Goal: Task Accomplishment & Management: Complete application form

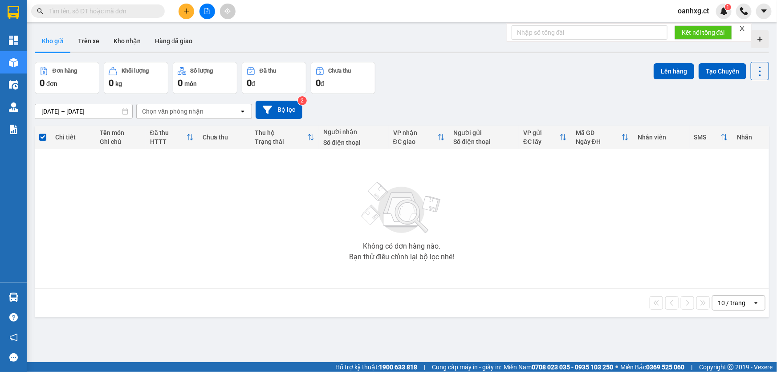
click at [700, 10] on span "oanhxg.ct" at bounding box center [693, 10] width 45 height 11
click at [693, 28] on span "Đăng xuất" at bounding box center [702, 28] width 37 height 10
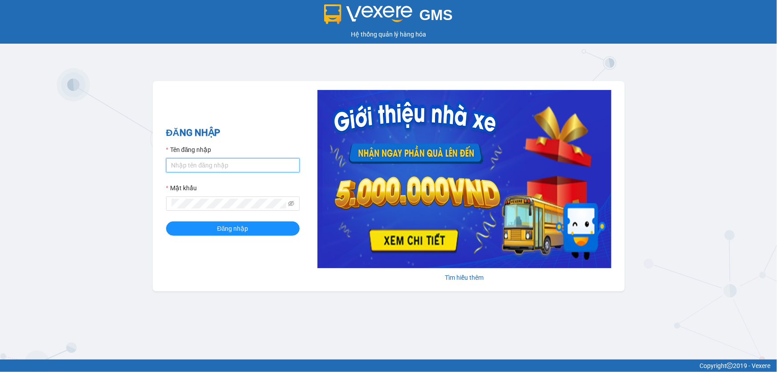
click at [247, 167] on input "Tên đăng nhập" at bounding box center [233, 165] width 134 height 14
click at [166, 221] on button "Đăng nhập" at bounding box center [233, 228] width 134 height 14
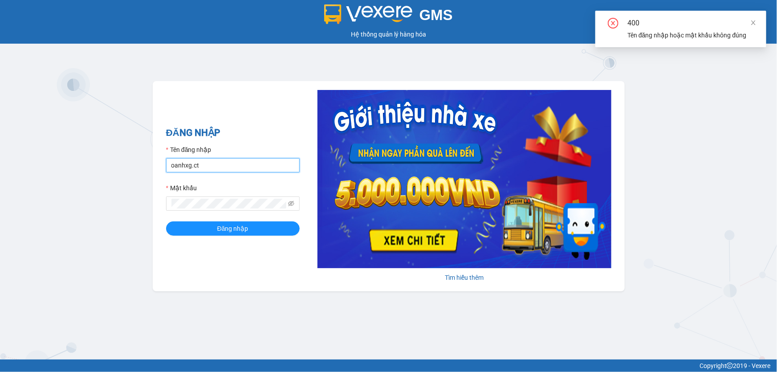
click at [242, 171] on input "oanhxg.ct" at bounding box center [233, 165] width 134 height 14
type input "oanhxg.ct"
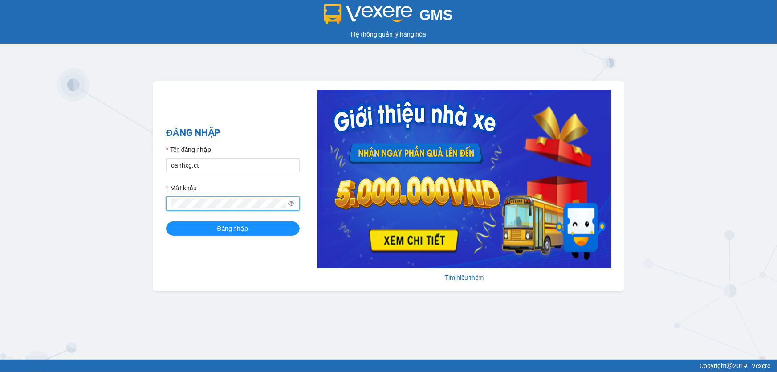
click at [166, 221] on button "Đăng nhập" at bounding box center [233, 228] width 134 height 14
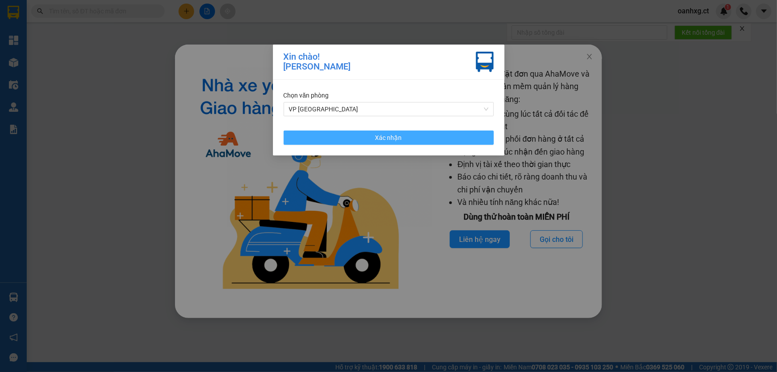
click at [403, 135] on button "Xác nhận" at bounding box center [389, 137] width 210 height 14
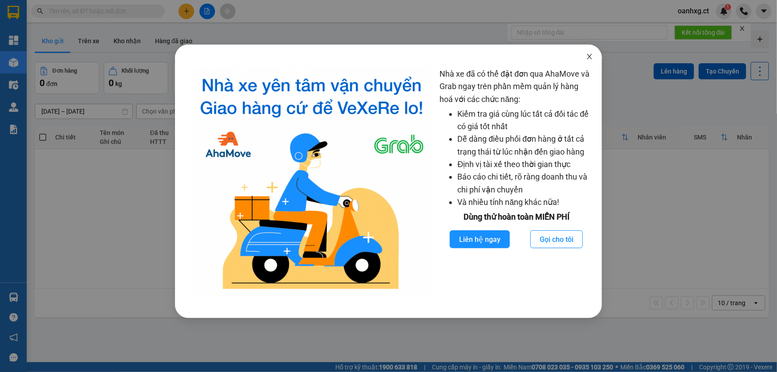
click at [587, 53] on span "Close" at bounding box center [589, 57] width 25 height 25
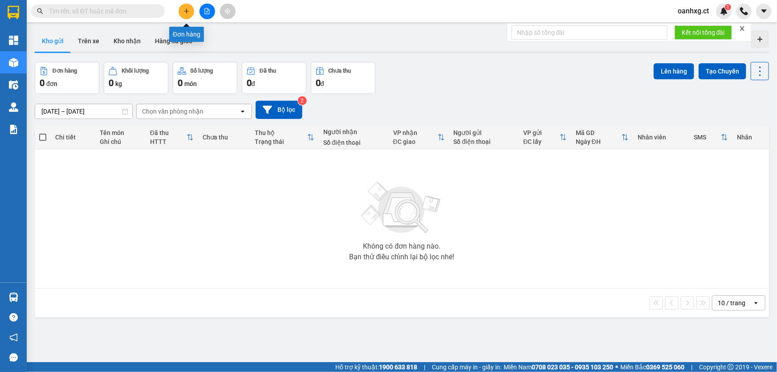
click at [183, 12] on icon "plus" at bounding box center [186, 11] width 6 height 6
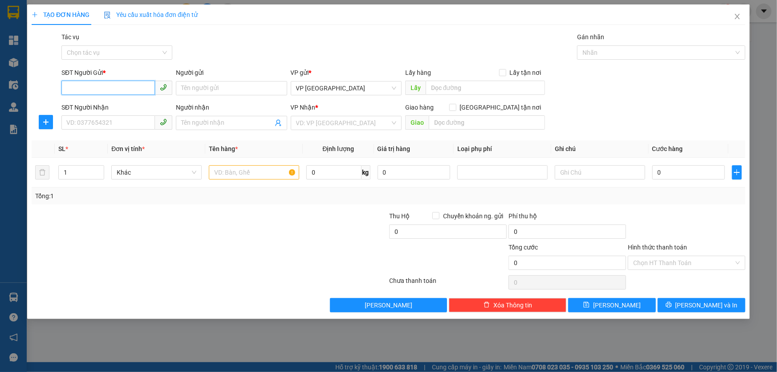
click at [133, 88] on input "SĐT Người Gửi *" at bounding box center [108, 88] width 94 height 14
type input "0367489584"
click at [112, 122] on input "SĐT Người Nhận" at bounding box center [108, 122] width 94 height 14
type input "0966966112"
click at [209, 126] on input "Người nhận" at bounding box center [226, 123] width 91 height 10
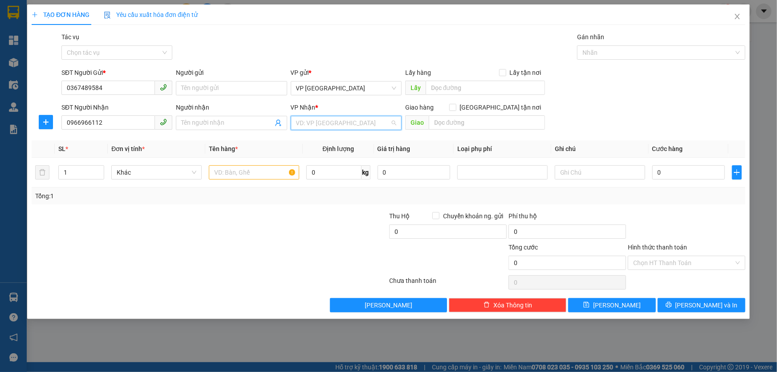
click at [327, 125] on input "search" at bounding box center [343, 122] width 94 height 13
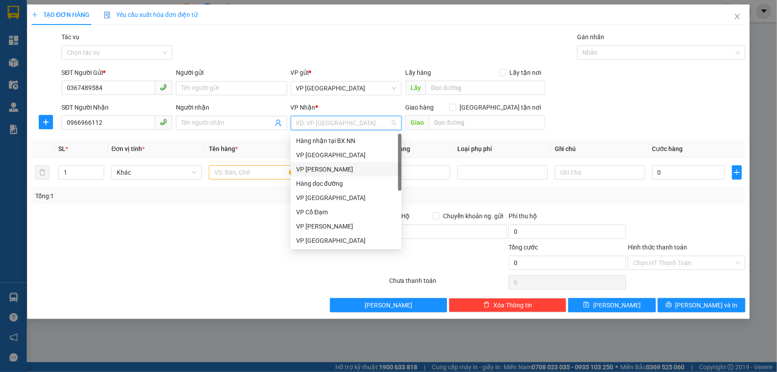
click at [317, 167] on div "VP [PERSON_NAME]" at bounding box center [346, 169] width 100 height 10
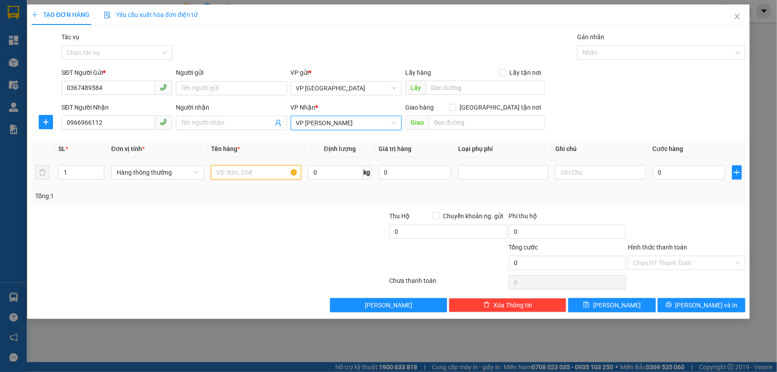
click at [255, 176] on input "text" at bounding box center [256, 172] width 90 height 14
type input "hồ sơ"
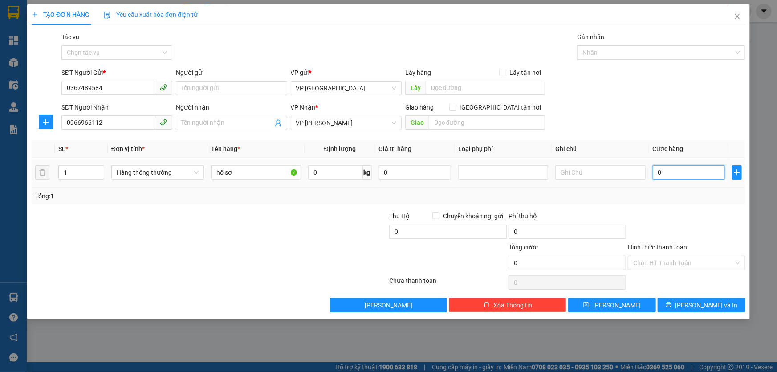
click at [689, 170] on input "0" at bounding box center [689, 172] width 73 height 14
type input "008"
type input "8"
type input "0.080"
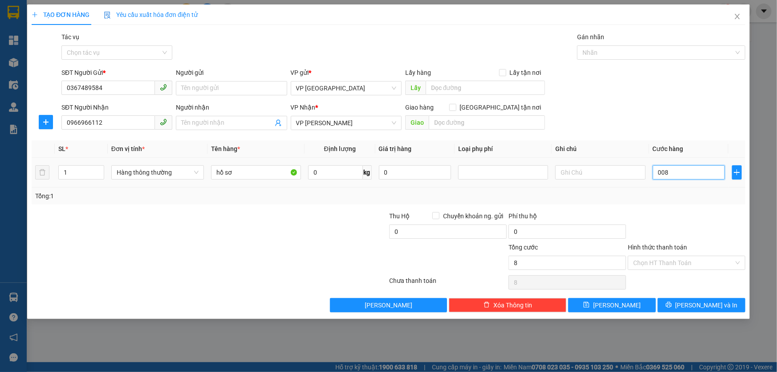
type input "80"
click at [676, 224] on div at bounding box center [686, 226] width 119 height 31
type input "80.000"
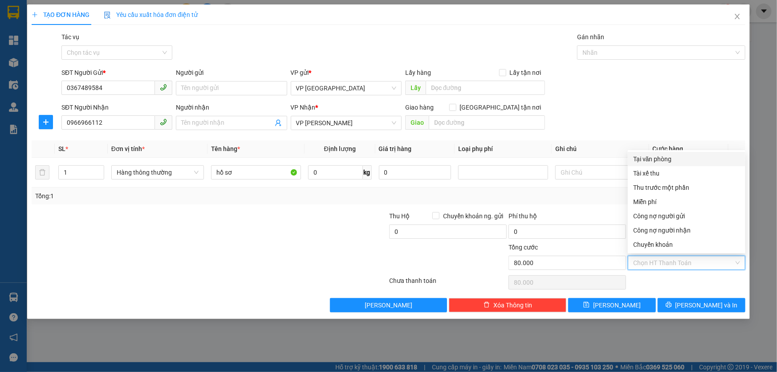
click at [674, 264] on input "Hình thức thanh toán" at bounding box center [683, 262] width 101 height 13
drag, startPoint x: 662, startPoint y: 247, endPoint x: 646, endPoint y: 236, distance: 18.9
click at [661, 246] on div "Chuyển khoản" at bounding box center [686, 245] width 107 height 10
type input "0"
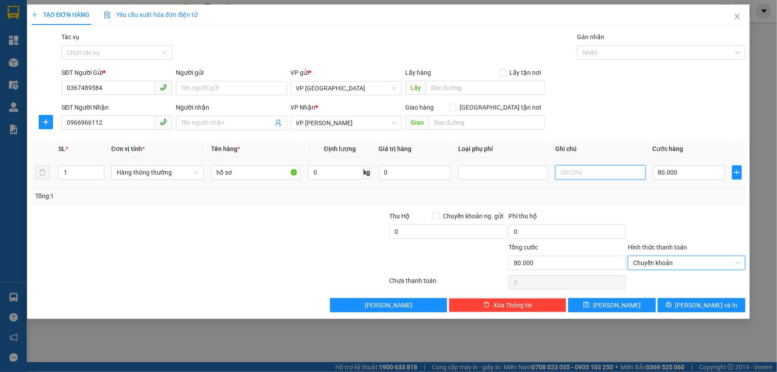
click at [570, 173] on input "text" at bounding box center [600, 172] width 90 height 14
type input "đã thu 50k phí ship HN"
click at [683, 195] on div "Tổng: 1" at bounding box center [388, 196] width 707 height 10
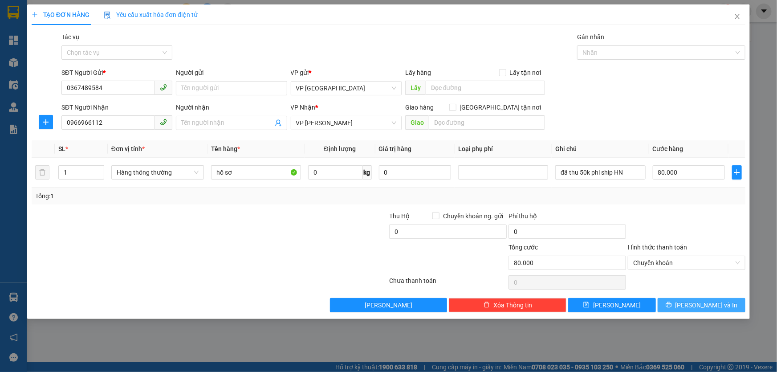
click at [684, 301] on button "[PERSON_NAME] và In" at bounding box center [702, 305] width 88 height 14
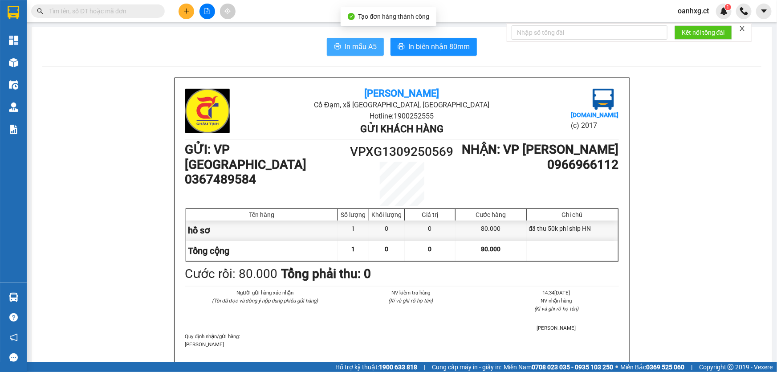
click at [349, 47] on span "In mẫu A5" at bounding box center [361, 46] width 32 height 11
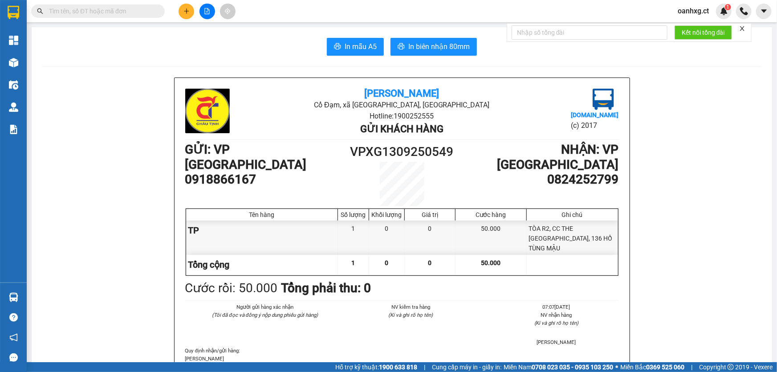
click at [704, 14] on span "oanhxg.ct" at bounding box center [693, 10] width 45 height 11
click at [705, 30] on span "Đăng xuất" at bounding box center [702, 28] width 37 height 10
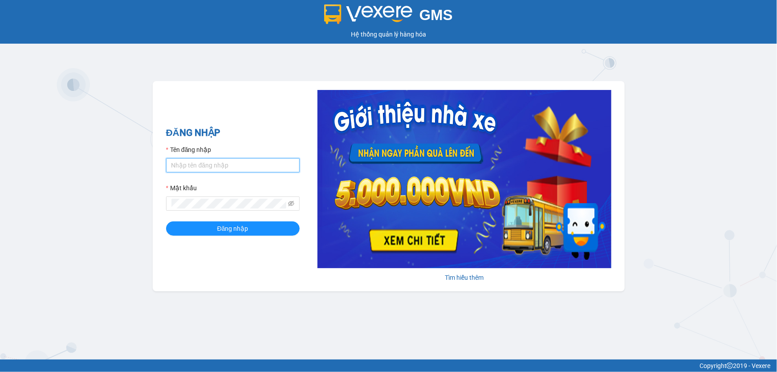
click at [191, 163] on input "Tên đăng nhập" at bounding box center [233, 165] width 134 height 14
click at [213, 165] on input "lyxg.ct" at bounding box center [233, 165] width 134 height 14
drag, startPoint x: 233, startPoint y: 164, endPoint x: 194, endPoint y: 165, distance: 38.7
click at [194, 165] on input "lyxg.ctLY123456789" at bounding box center [233, 165] width 134 height 14
click at [245, 166] on input "lyxg.ctLY123456789" at bounding box center [233, 165] width 134 height 14
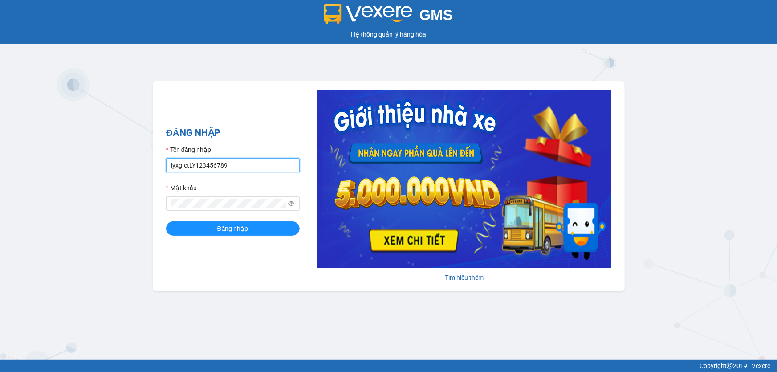
click at [194, 165] on input "lyxg.ctLY123456789" at bounding box center [233, 165] width 134 height 14
drag, startPoint x: 224, startPoint y: 167, endPoint x: 189, endPoint y: 167, distance: 35.6
click at [189, 167] on input "lyxg.ctLy123456789" at bounding box center [233, 165] width 134 height 14
type input "lyxg.ct"
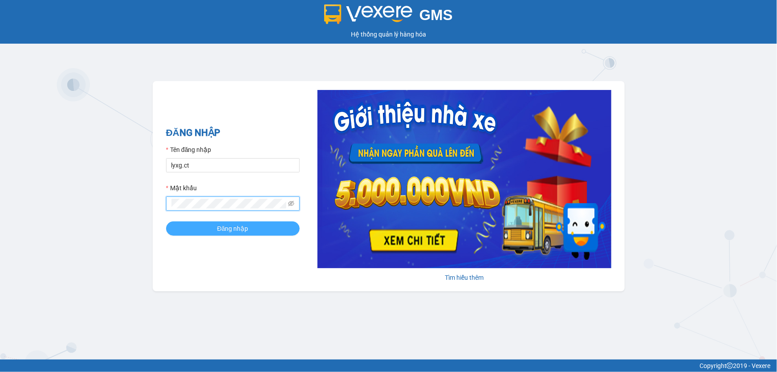
click at [251, 230] on button "Đăng nhập" at bounding box center [233, 228] width 134 height 14
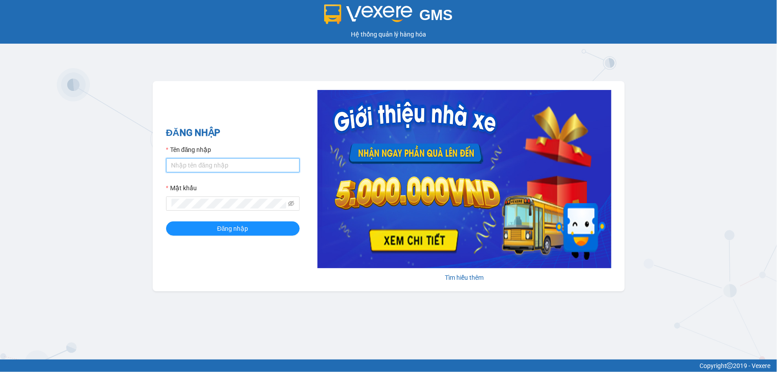
click at [197, 164] on input "Tên đăng nhập" at bounding box center [233, 165] width 134 height 14
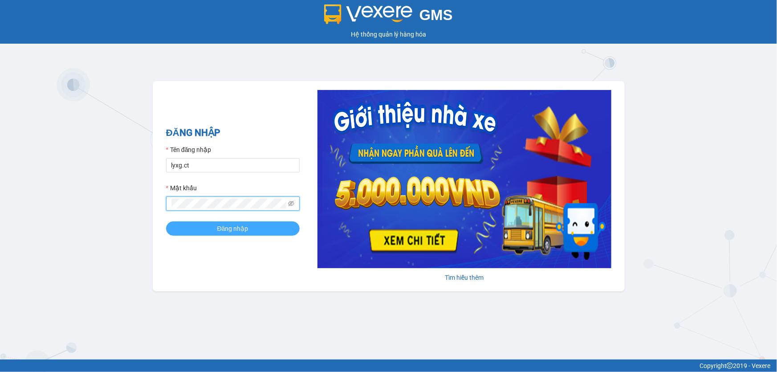
click at [196, 228] on button "Đăng nhập" at bounding box center [233, 228] width 134 height 14
click at [214, 228] on button "Đăng nhập" at bounding box center [233, 228] width 134 height 14
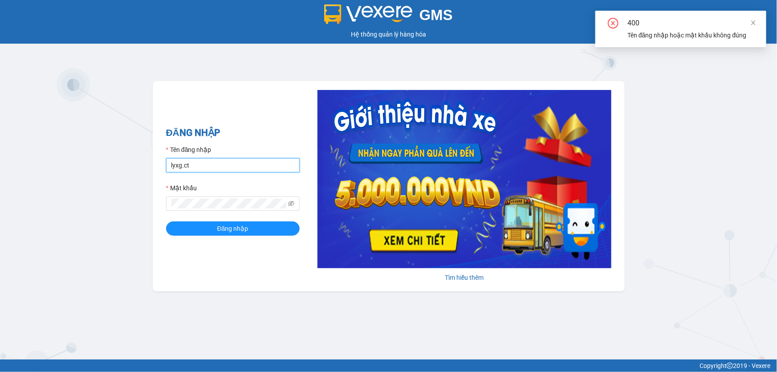
click at [218, 167] on input "lyxg.ct" at bounding box center [233, 165] width 134 height 14
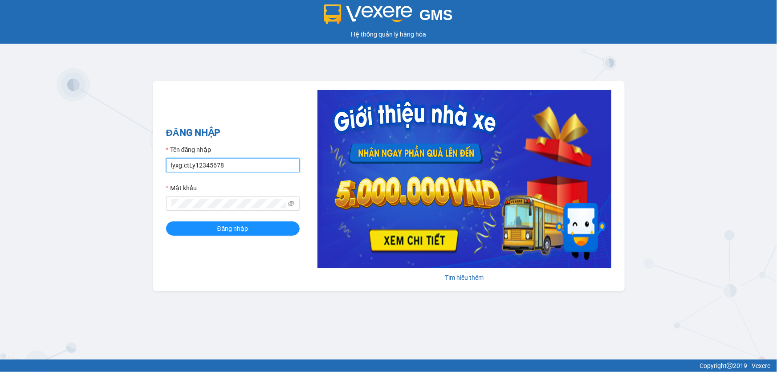
drag, startPoint x: 240, startPoint y: 165, endPoint x: 188, endPoint y: 165, distance: 51.7
click at [188, 165] on input "lyxg.ctLy12345678" at bounding box center [233, 165] width 134 height 14
type input "lyxg.ct"
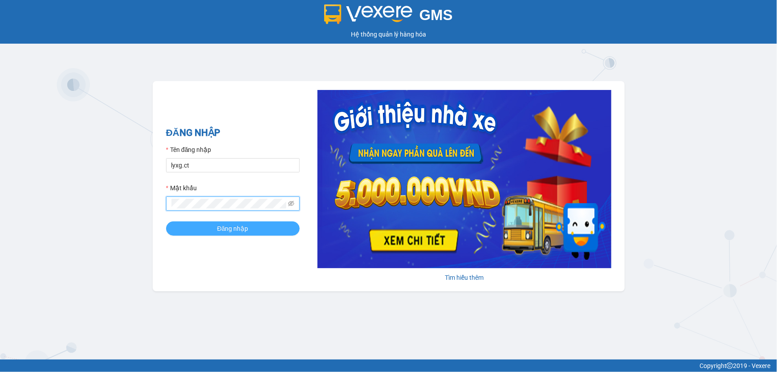
click at [215, 227] on button "Đăng nhập" at bounding box center [233, 228] width 134 height 14
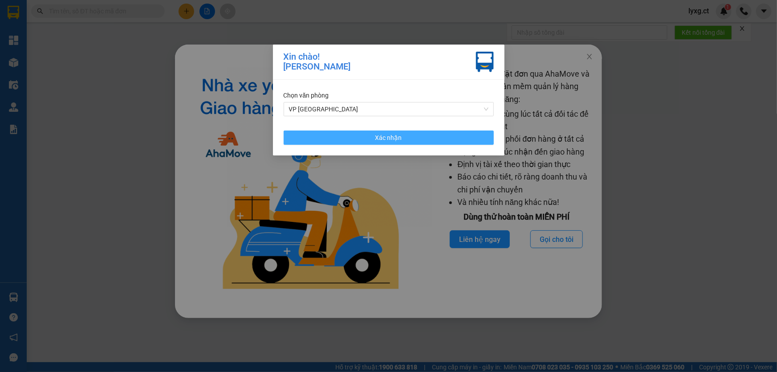
click at [360, 136] on button "Xác nhận" at bounding box center [389, 137] width 210 height 14
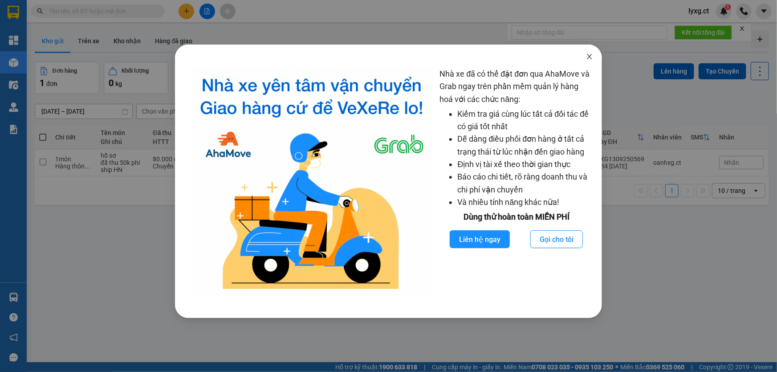
click at [591, 57] on icon "close" at bounding box center [589, 56] width 7 height 7
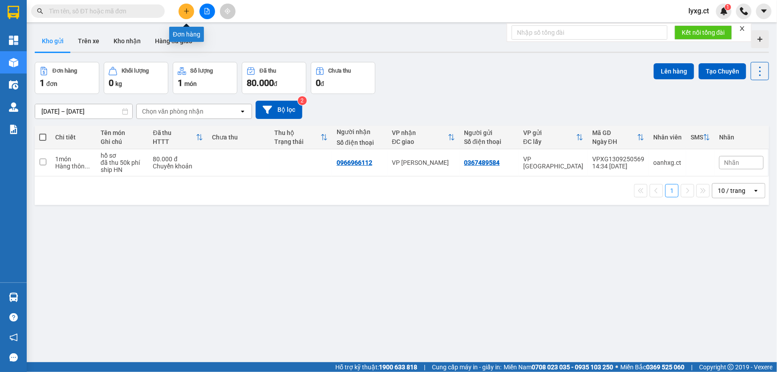
click at [187, 11] on icon "plus" at bounding box center [186, 11] width 5 height 0
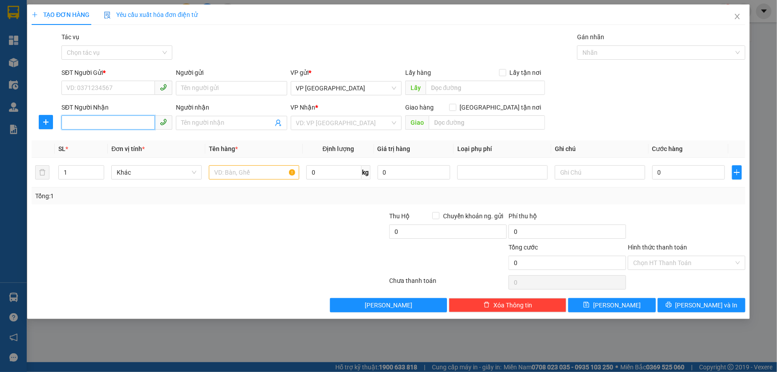
click at [141, 129] on input "SĐT Người Nhận" at bounding box center [108, 122] width 94 height 14
type input "0798398988"
click at [113, 86] on input "SĐT Người Gửi *" at bounding box center [108, 88] width 94 height 14
type input "0983045001"
click at [324, 128] on input "search" at bounding box center [343, 122] width 94 height 13
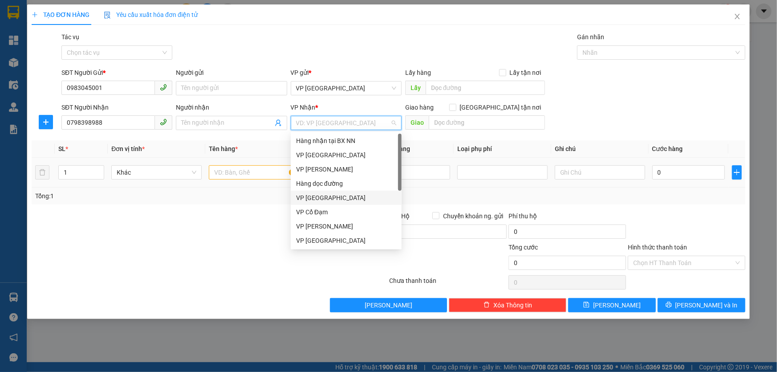
drag, startPoint x: 320, startPoint y: 197, endPoint x: 331, endPoint y: 183, distance: 17.5
click at [322, 195] on div "VP [GEOGRAPHIC_DATA]" at bounding box center [346, 198] width 100 height 10
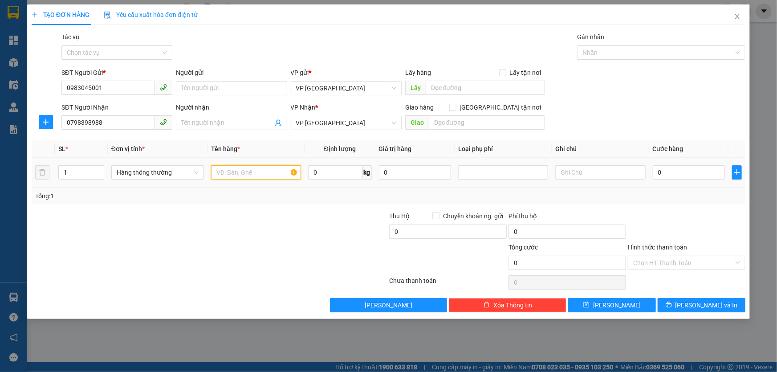
click at [270, 172] on input "text" at bounding box center [256, 172] width 90 height 14
type input "hộp giấy nhỏ"
click at [574, 176] on input "text" at bounding box center [600, 172] width 90 height 14
type input "ship hn ("
drag, startPoint x: 692, startPoint y: 175, endPoint x: 687, endPoint y: 177, distance: 5.9
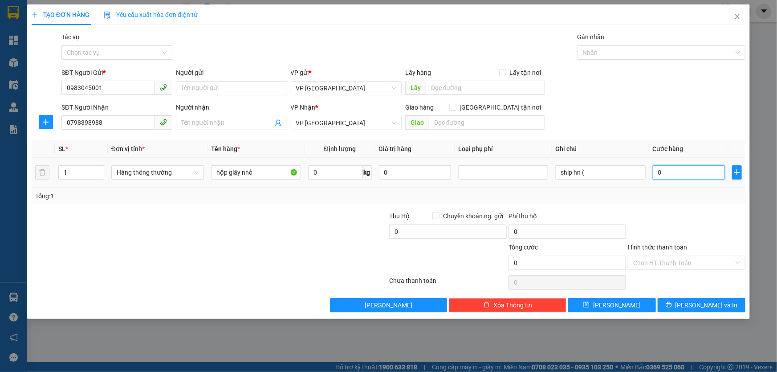
click at [692, 175] on input "0" at bounding box center [689, 172] width 73 height 14
click at [684, 175] on input "0" at bounding box center [689, 172] width 73 height 14
type input "03"
type input "3"
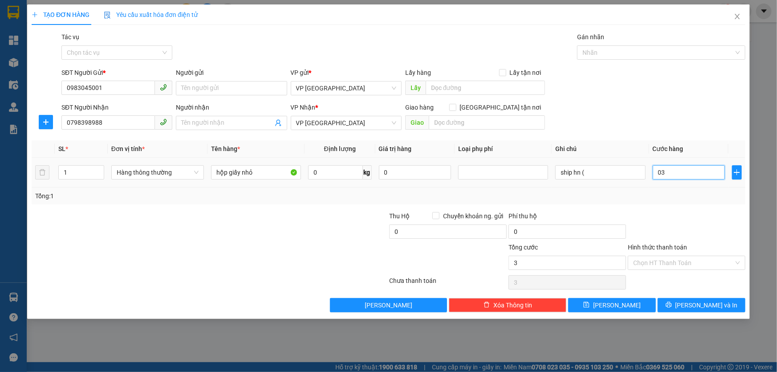
type input "030"
type input "30"
click at [673, 206] on div "Transit Pickup Surcharge Ids Transit Deliver Surcharge Ids Transit Deliver Surc…" at bounding box center [389, 172] width 714 height 280
type input "30.000"
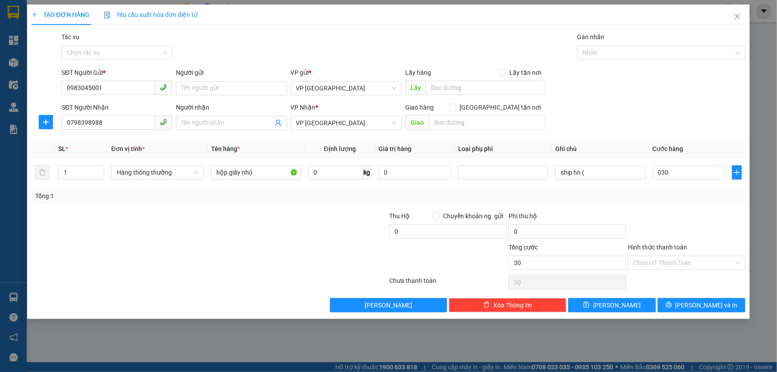
type input "30.000"
click at [674, 264] on input "Hình thức thanh toán" at bounding box center [683, 262] width 101 height 13
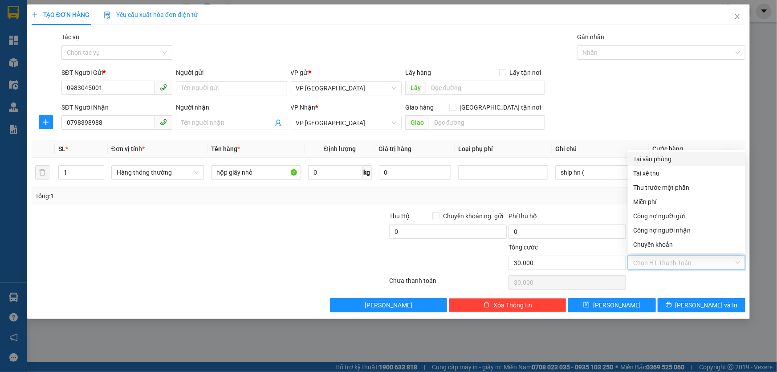
click at [671, 159] on div "Tại văn phòng" at bounding box center [686, 159] width 107 height 10
type input "0"
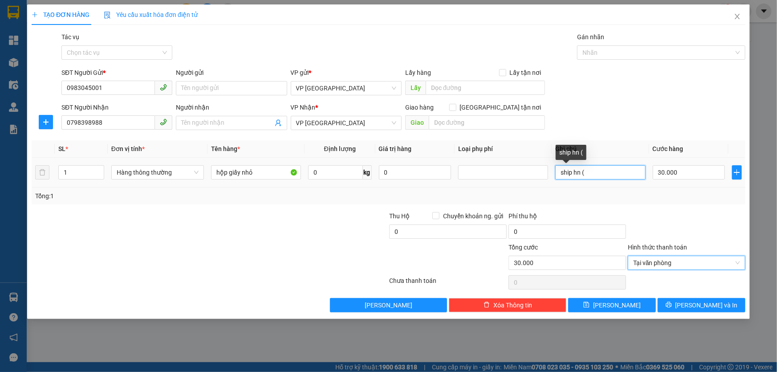
click at [604, 174] on input "ship hn (" at bounding box center [600, 172] width 90 height 14
click at [557, 171] on input "ship hn (" at bounding box center [600, 172] width 90 height 14
click at [583, 168] on input "ship hn (" at bounding box center [600, 172] width 90 height 14
type input "s"
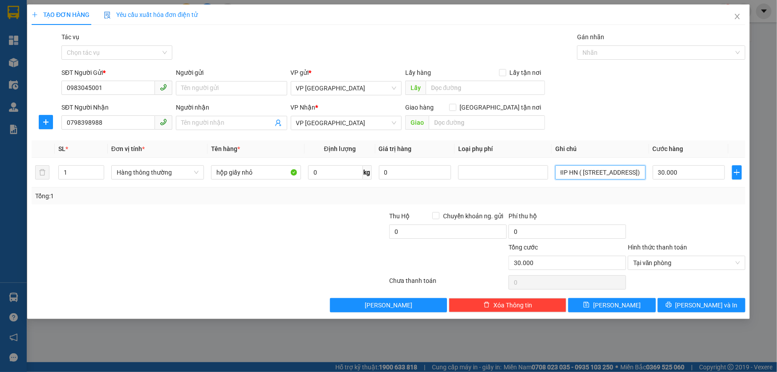
scroll to position [0, 190]
type input "SHIP HN ( [STREET_ADDRESS])"
click at [696, 307] on span "[PERSON_NAME] và In" at bounding box center [707, 305] width 62 height 10
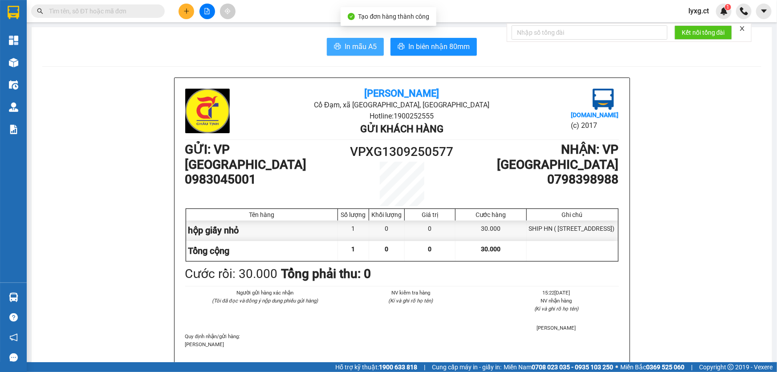
click at [348, 44] on span "In mẫu A5" at bounding box center [361, 46] width 32 height 11
click at [354, 48] on span "In mẫu A5" at bounding box center [361, 46] width 32 height 11
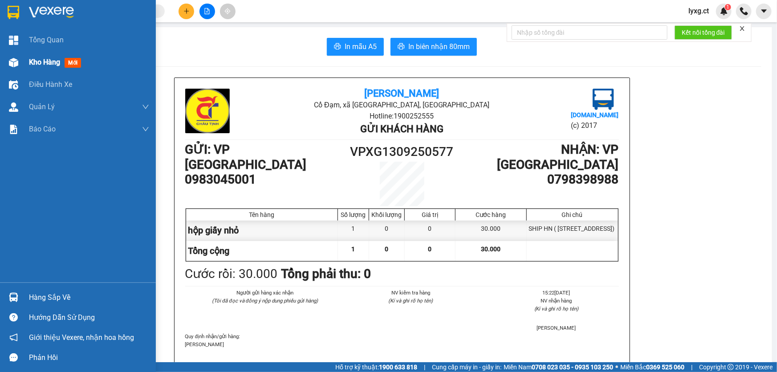
click at [50, 62] on span "Kho hàng" at bounding box center [44, 62] width 31 height 8
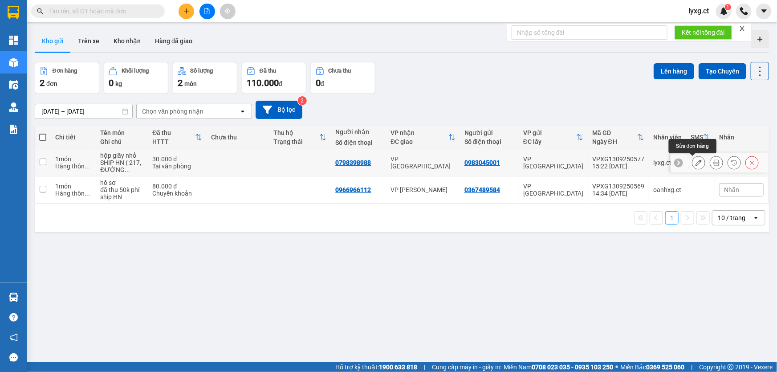
click at [696, 164] on icon at bounding box center [699, 162] width 6 height 6
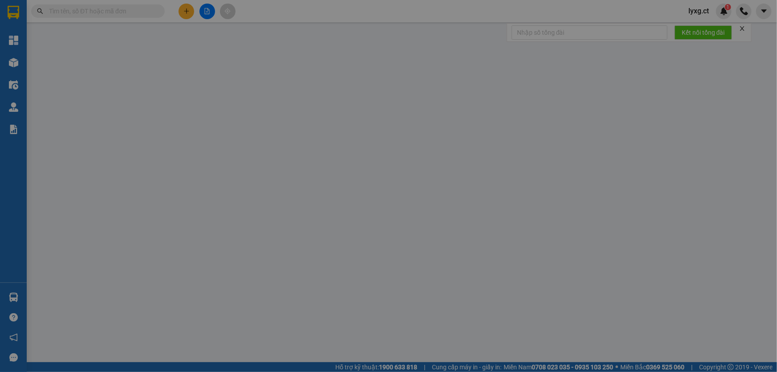
type input "0983045001"
type input "0798398988"
type input "30.000"
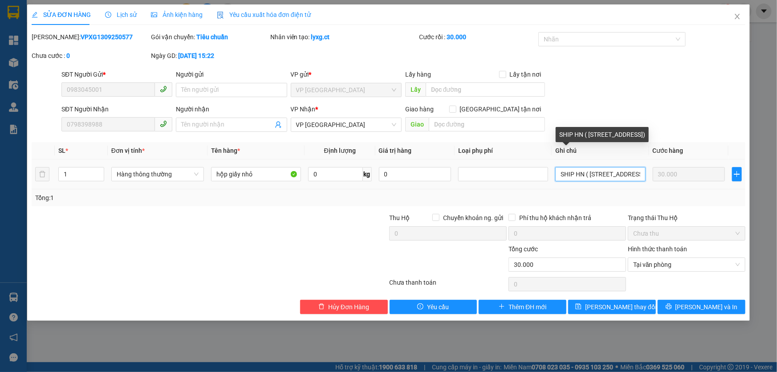
scroll to position [0, 190]
click at [680, 173] on tr "1 Hàng thông thường hộp giấy nhỏ 0 kg 0 SHIP HN ( [STREET_ADDRESS]) 30.000" at bounding box center [389, 174] width 714 height 30
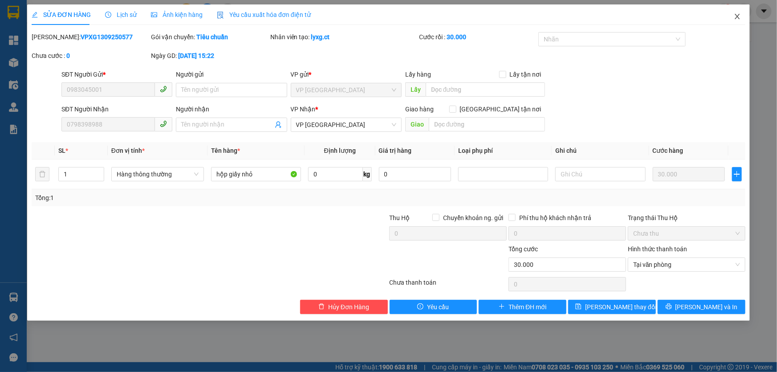
click at [740, 16] on icon "close" at bounding box center [737, 16] width 7 height 7
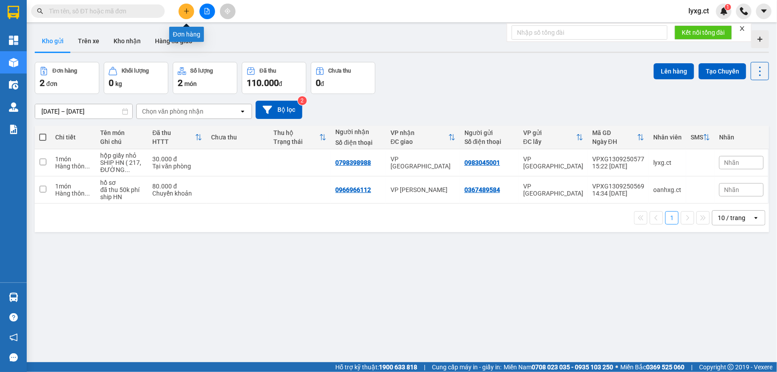
click at [187, 12] on icon "plus" at bounding box center [186, 10] width 0 height 5
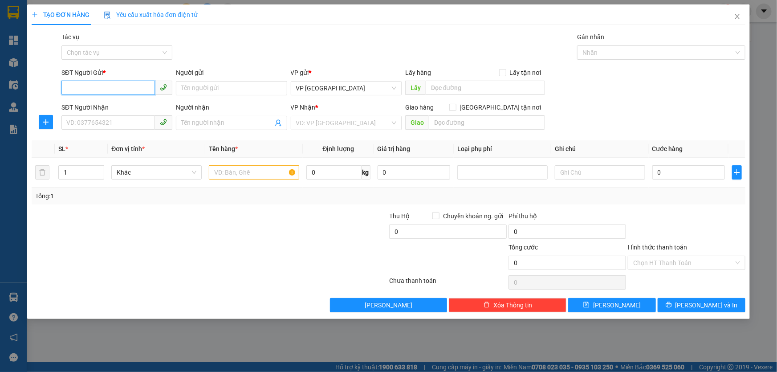
click at [102, 89] on input "SĐT Người Gửi *" at bounding box center [108, 88] width 94 height 14
click at [92, 124] on input "SĐT Người Nhận" at bounding box center [108, 122] width 94 height 14
click at [581, 179] on input "text" at bounding box center [600, 172] width 90 height 14
paste input "SHIP HN ( [STREET_ADDRESS])"
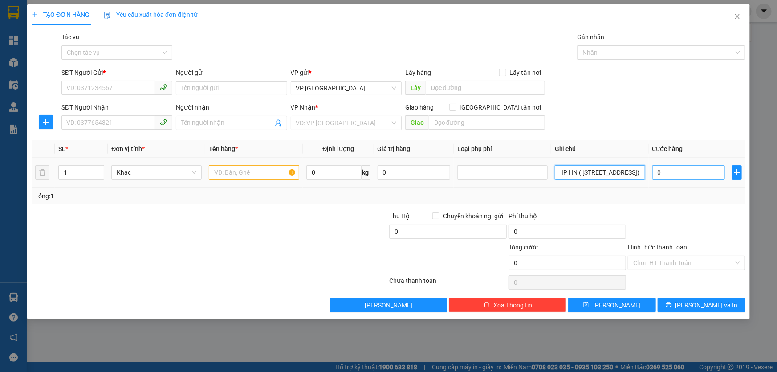
type input "SHIP HN ( [STREET_ADDRESS])"
click at [708, 172] on input "0" at bounding box center [688, 172] width 73 height 14
type input "3"
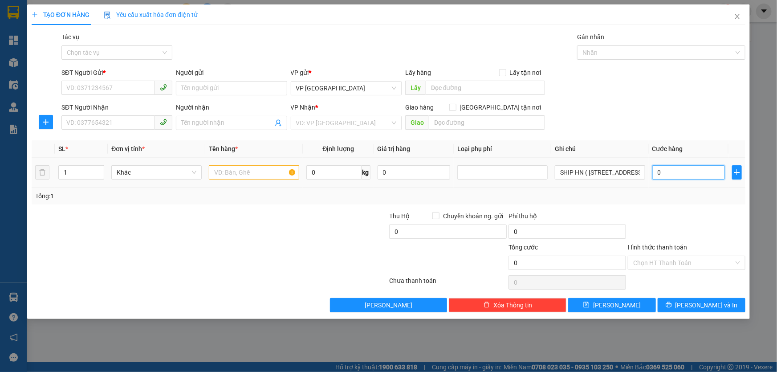
type input "3"
type input "30"
type input "30.000"
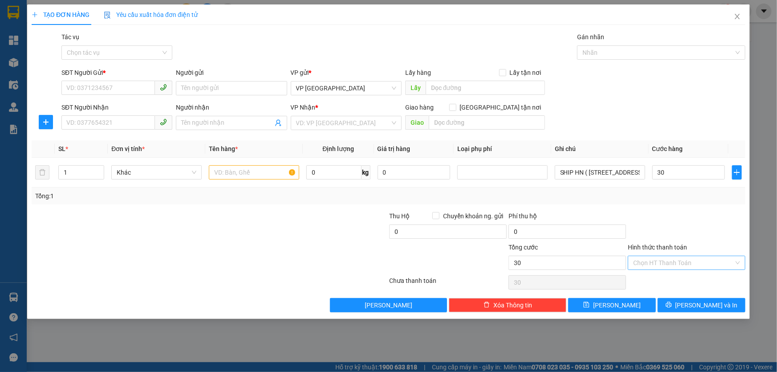
type input "30.000"
click at [694, 265] on input "Hình thức thanh toán" at bounding box center [683, 262] width 101 height 13
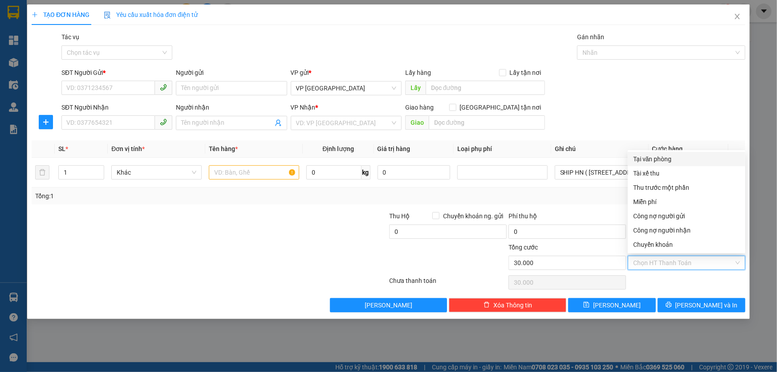
click at [657, 160] on div "Tại văn phòng" at bounding box center [686, 159] width 107 height 10
type input "0"
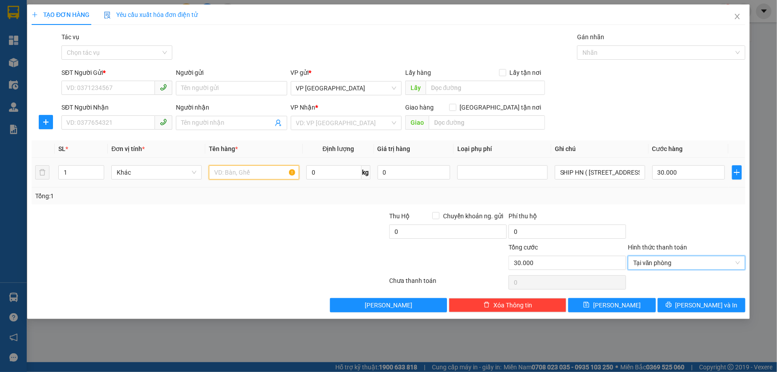
click at [257, 172] on input "text" at bounding box center [254, 172] width 90 height 14
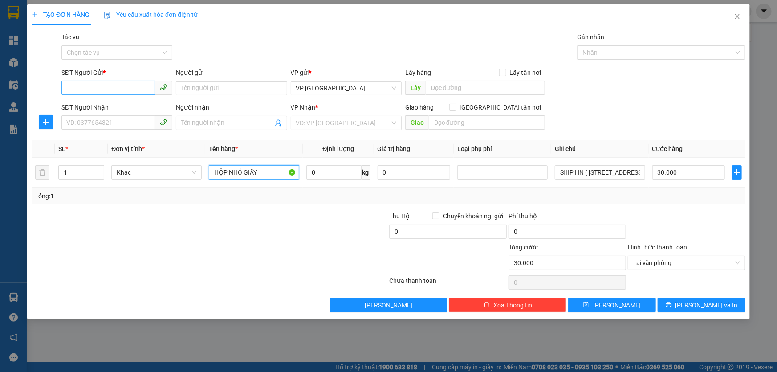
type input "HỘP NHỎ GIẤY"
click at [125, 86] on input "SĐT Người Gửi *" at bounding box center [108, 88] width 94 height 14
click at [305, 124] on input "search" at bounding box center [343, 122] width 94 height 13
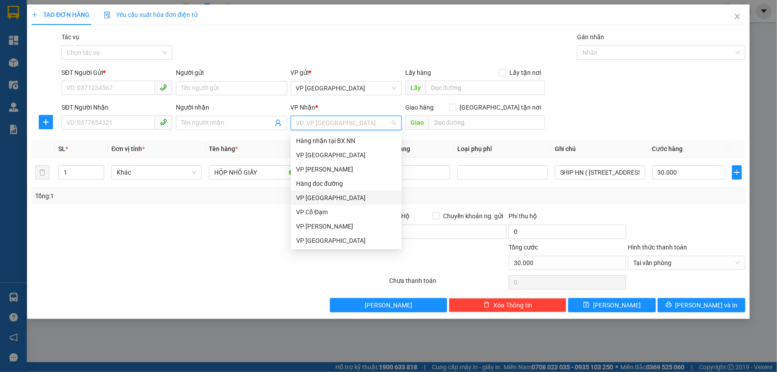
click at [318, 194] on div "VP [GEOGRAPHIC_DATA]" at bounding box center [346, 198] width 100 height 10
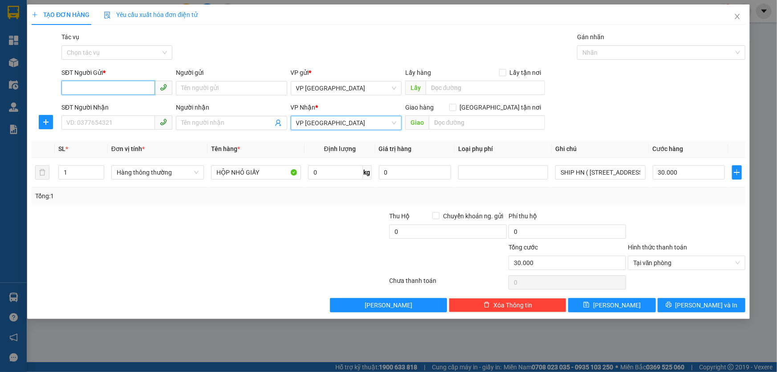
click at [122, 83] on input "SĐT Người Gửi *" at bounding box center [108, 88] width 94 height 14
type input "0983045001"
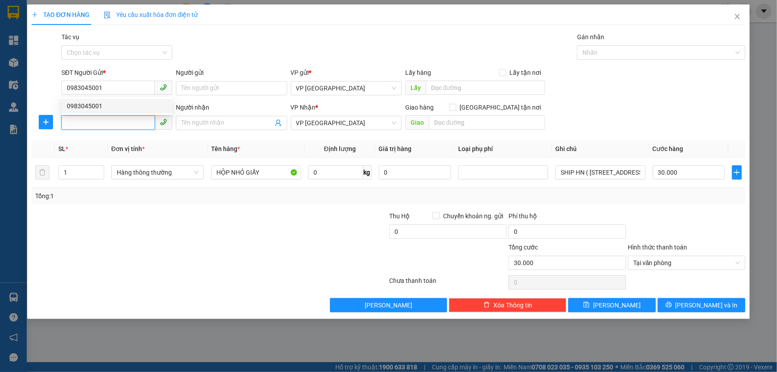
click at [102, 120] on input "SĐT Người Nhận" at bounding box center [108, 122] width 94 height 14
type input "0798368688"
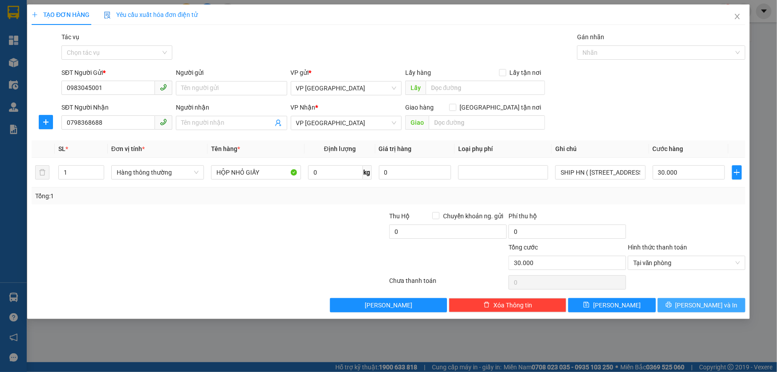
click at [717, 303] on span "[PERSON_NAME] và In" at bounding box center [707, 305] width 62 height 10
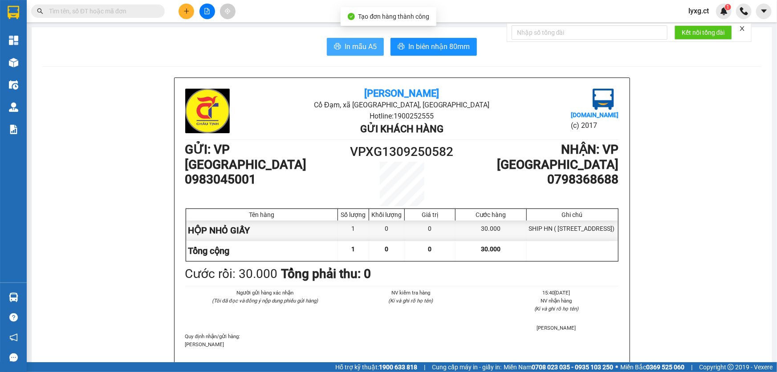
click at [349, 45] on span "In mẫu A5" at bounding box center [361, 46] width 32 height 11
click at [353, 51] on span "In mẫu A5" at bounding box center [361, 46] width 32 height 11
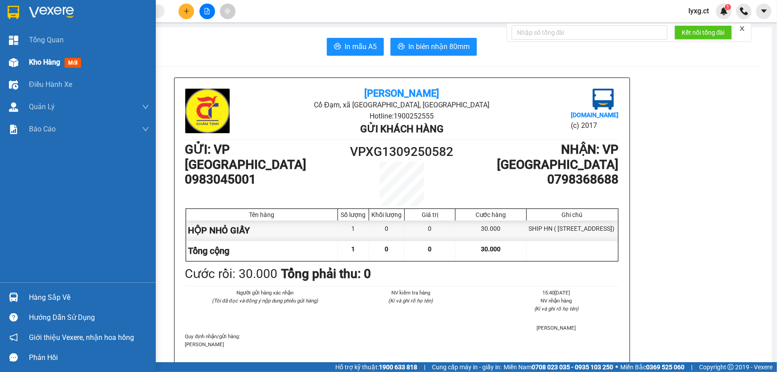
click at [46, 66] on span "Kho hàng" at bounding box center [44, 62] width 31 height 8
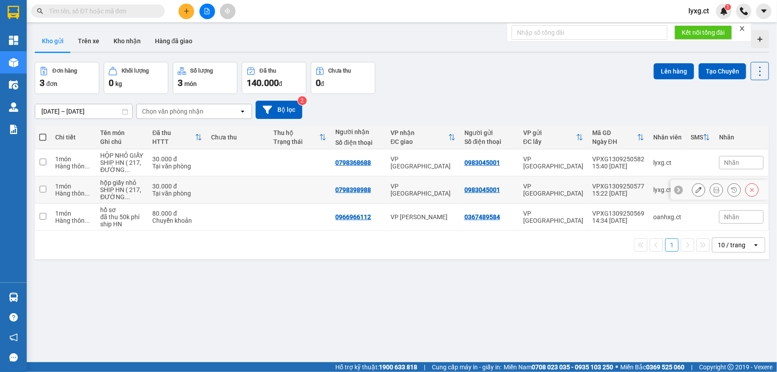
click at [749, 191] on icon at bounding box center [752, 190] width 6 height 6
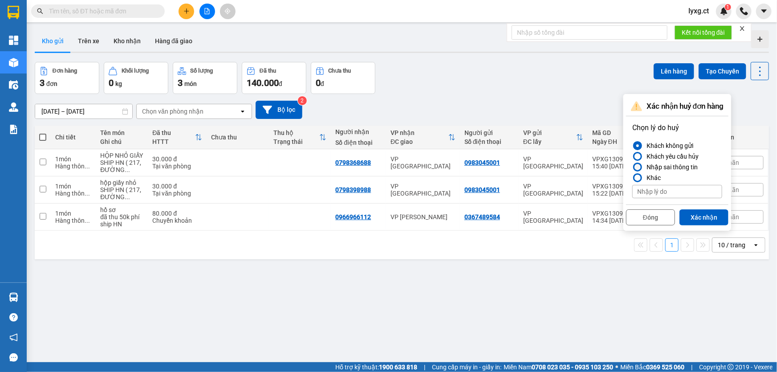
click at [658, 167] on div "Nhập sai thông tin" at bounding box center [670, 167] width 55 height 11
click at [632, 167] on input "Nhập sai thông tin" at bounding box center [632, 167] width 0 height 0
click at [713, 216] on button "Xác nhận" at bounding box center [704, 217] width 49 height 16
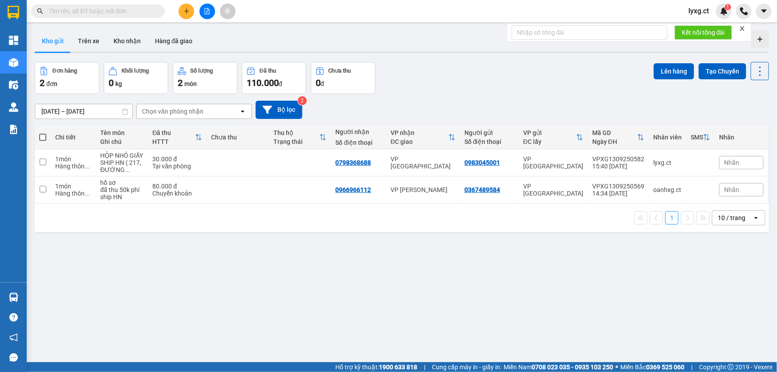
click at [188, 13] on icon "plus" at bounding box center [186, 11] width 6 height 6
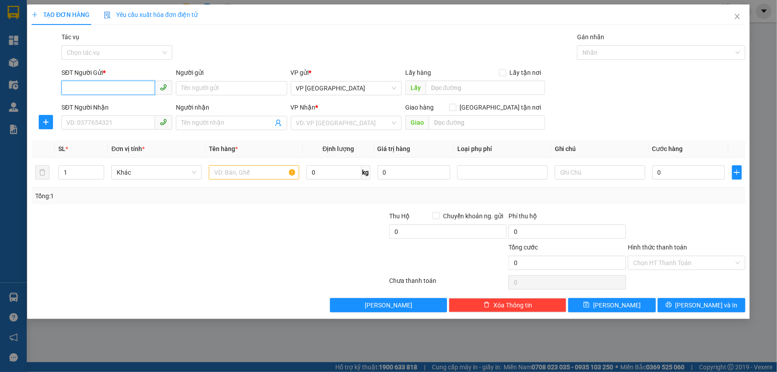
click at [114, 88] on input "SĐT Người Gửi *" at bounding box center [108, 88] width 94 height 14
drag, startPoint x: 114, startPoint y: 85, endPoint x: 55, endPoint y: 89, distance: 58.9
click at [55, 89] on div "SĐT Người Gửi * 0983047436 Người gửi Tên người gửi VP gửi * VP [GEOGRAPHIC_DATA…" at bounding box center [389, 83] width 716 height 31
type input "0983047436"
click at [96, 122] on input "SĐT Người Nhận" at bounding box center [108, 122] width 94 height 14
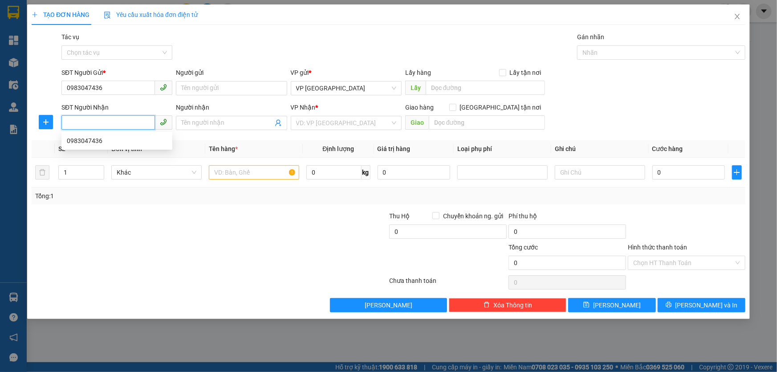
paste input "0983047436"
type input "0983047436"
click at [303, 125] on input "search" at bounding box center [343, 122] width 94 height 13
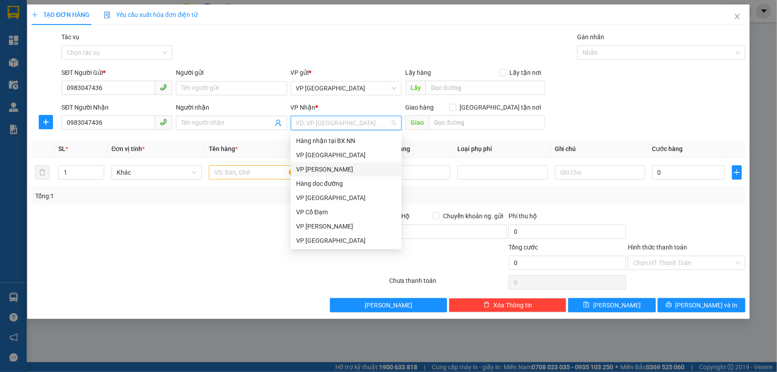
click at [331, 170] on div "VP [PERSON_NAME]" at bounding box center [346, 169] width 100 height 10
click at [336, 138] on div "Hàng nhận tại BX NN" at bounding box center [346, 141] width 100 height 10
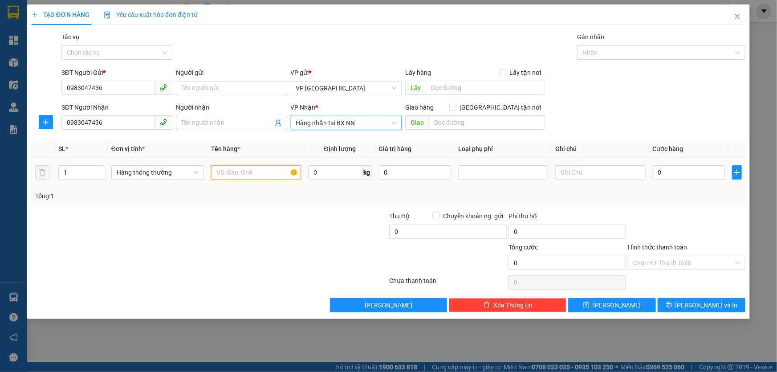
click at [282, 177] on input "text" at bounding box center [256, 172] width 90 height 14
type input "1 XE GA"
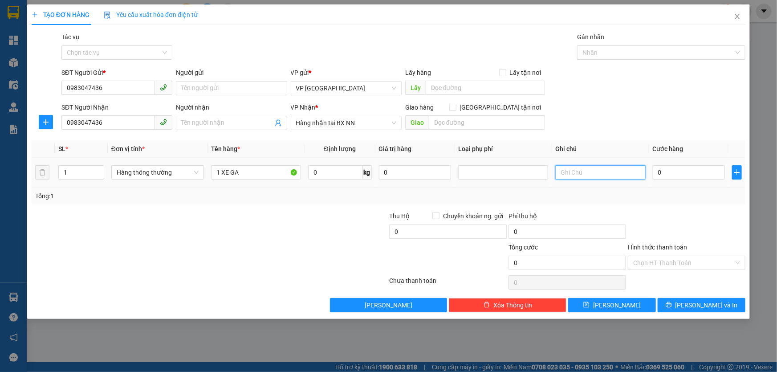
click at [603, 176] on input "text" at bounding box center [600, 172] width 90 height 14
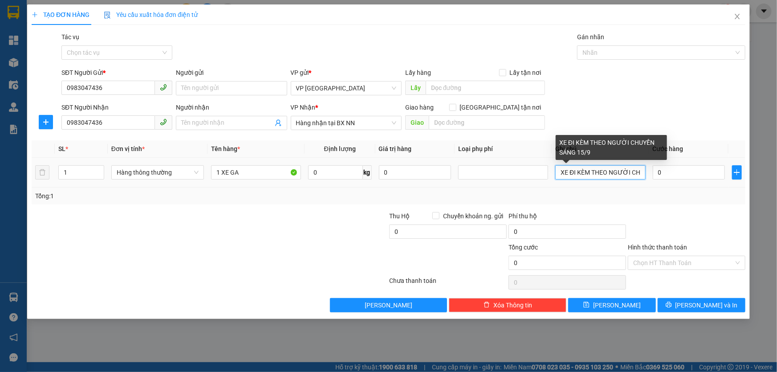
click at [630, 175] on input "XE ĐI KÈM THEO NGƯỜI CHUYẾN SÁNG 15/9" at bounding box center [600, 172] width 90 height 14
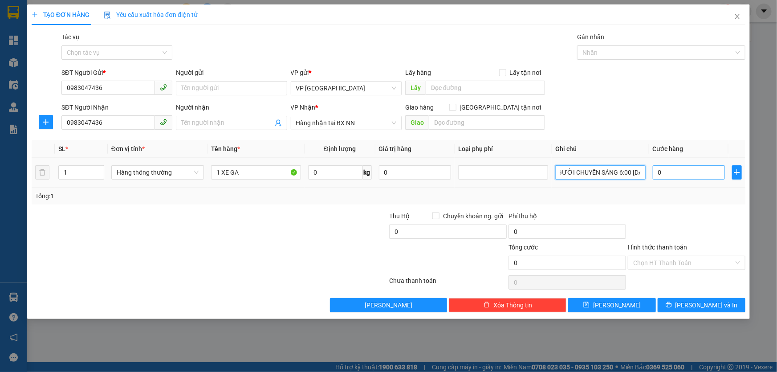
scroll to position [0, 58]
type input "XE ĐI KÈM THEO NGƯỜI CHUYẾN SÁNG 6:00 [DATE]"
click at [686, 174] on input "0" at bounding box center [689, 172] width 73 height 14
type input "2"
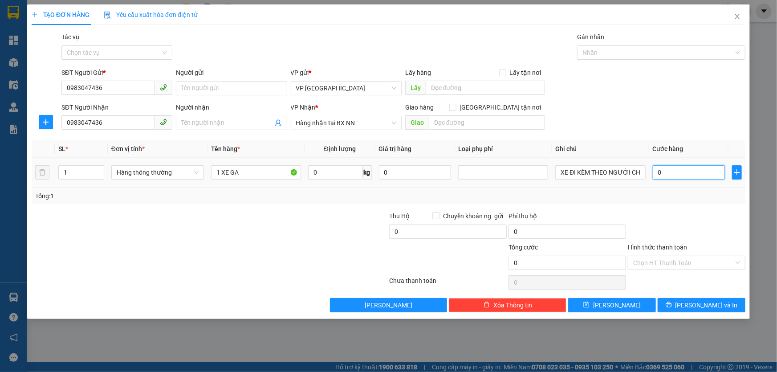
type input "2"
type input "28"
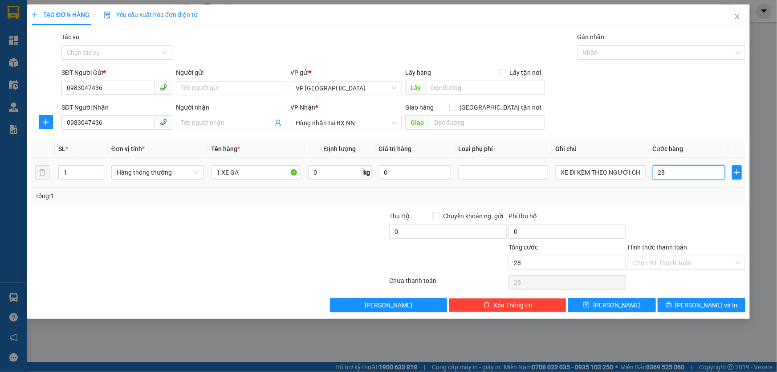
type input "280"
click at [688, 184] on td "280" at bounding box center [689, 173] width 80 height 30
type input "280.000"
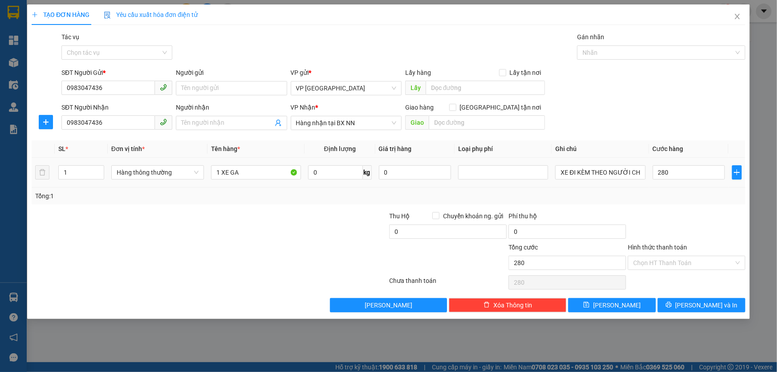
type input "280.000"
drag, startPoint x: 683, startPoint y: 262, endPoint x: 685, endPoint y: 254, distance: 8.7
click at [684, 262] on input "Hình thức thanh toán" at bounding box center [683, 262] width 101 height 13
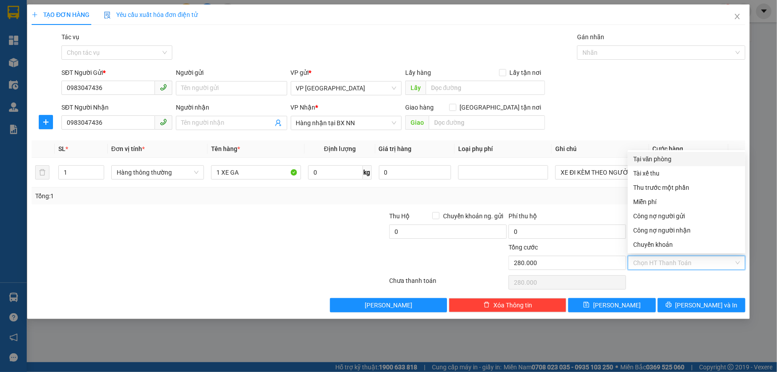
click at [668, 160] on div "Tại văn phòng" at bounding box center [686, 159] width 107 height 10
type input "0"
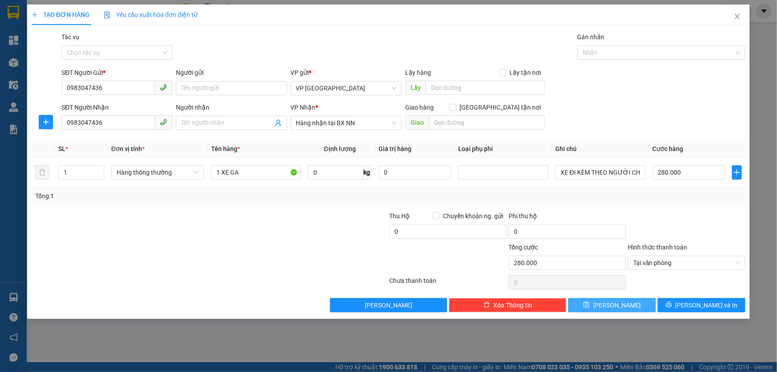
click at [640, 305] on button "[PERSON_NAME]" at bounding box center [612, 305] width 88 height 14
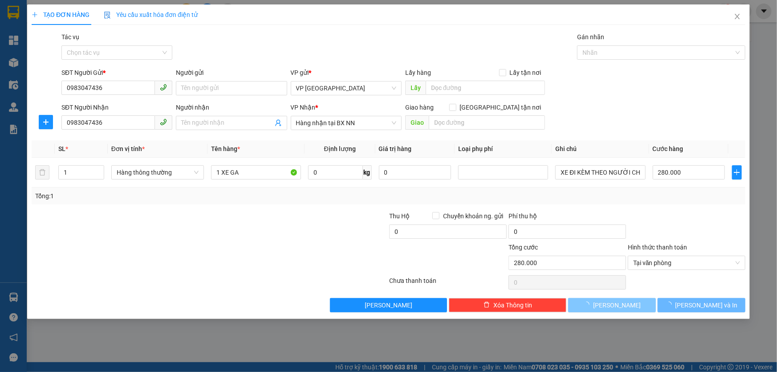
type input "0"
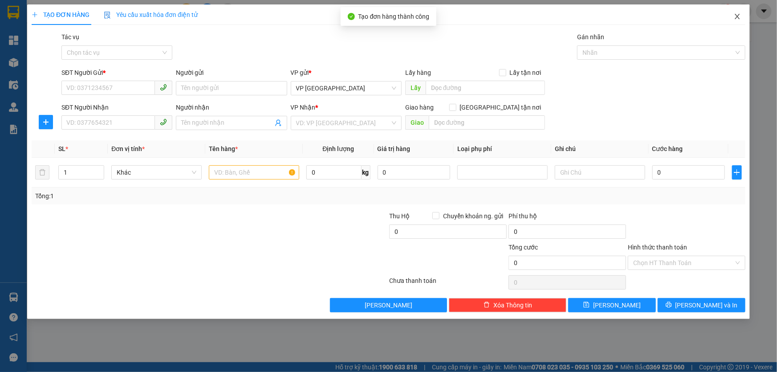
click at [736, 16] on icon "close" at bounding box center [737, 16] width 7 height 7
